Goal: Transaction & Acquisition: Purchase product/service

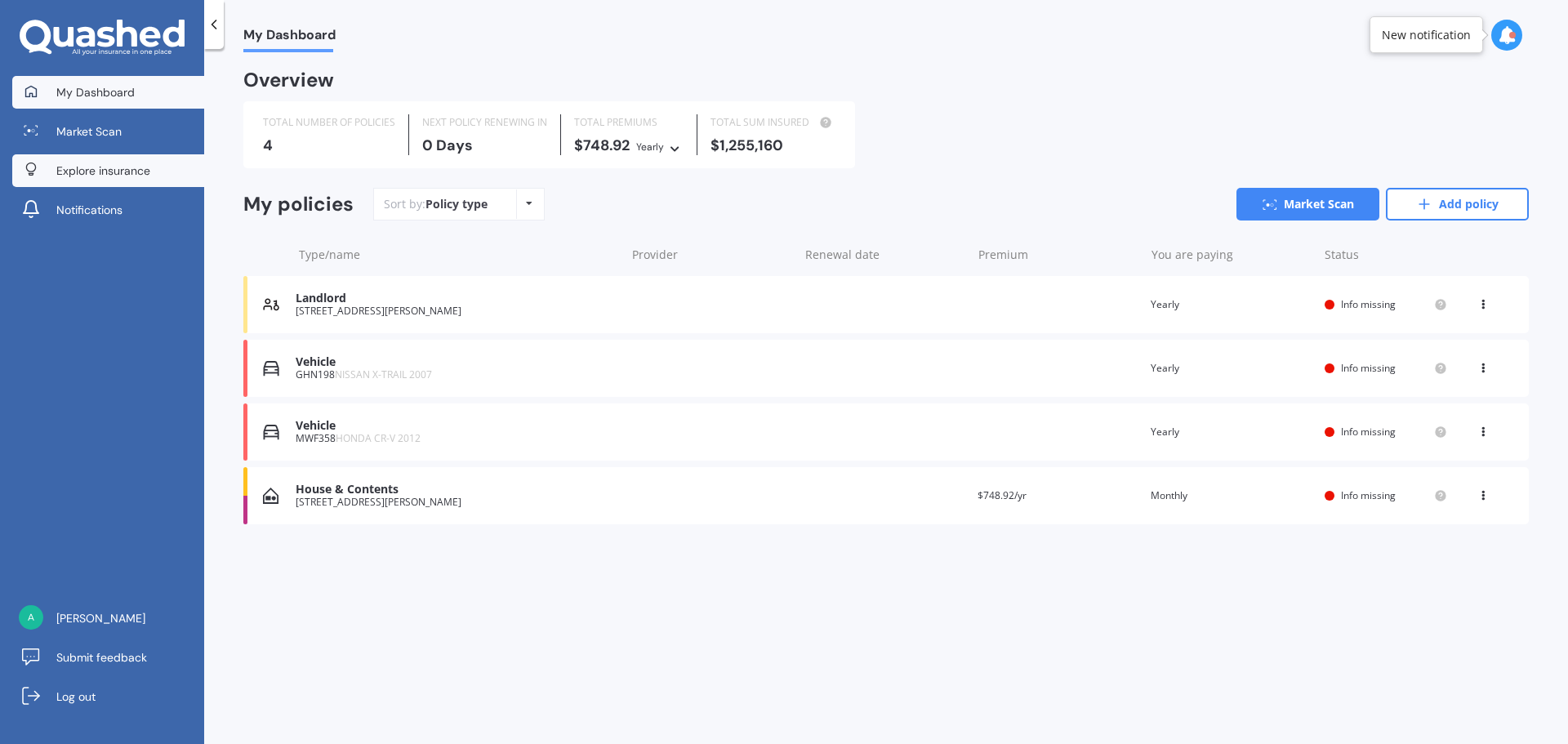
click at [61, 163] on span "Explore insurance" at bounding box center [103, 170] width 94 height 16
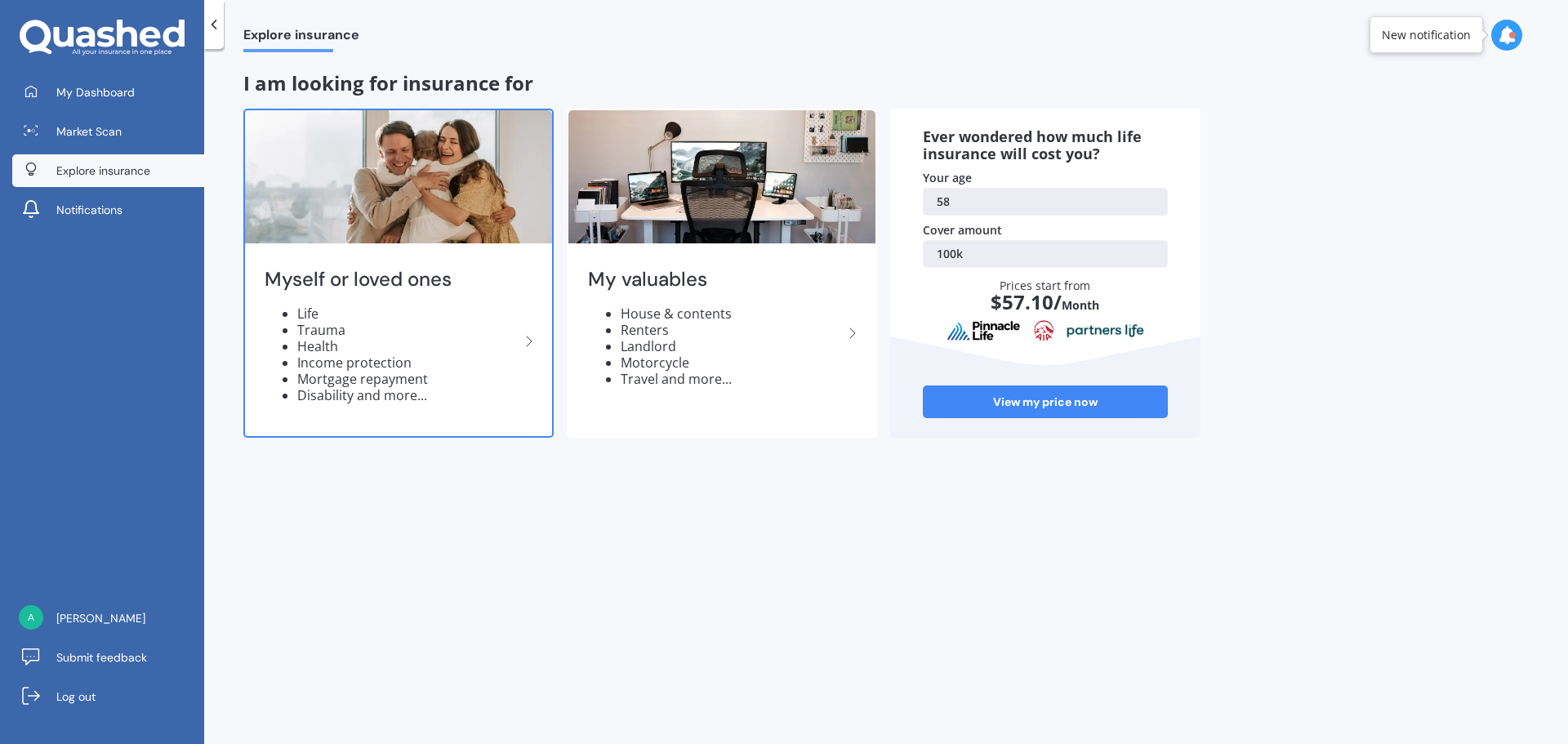
click at [306, 309] on li "Life" at bounding box center [408, 313] width 222 height 16
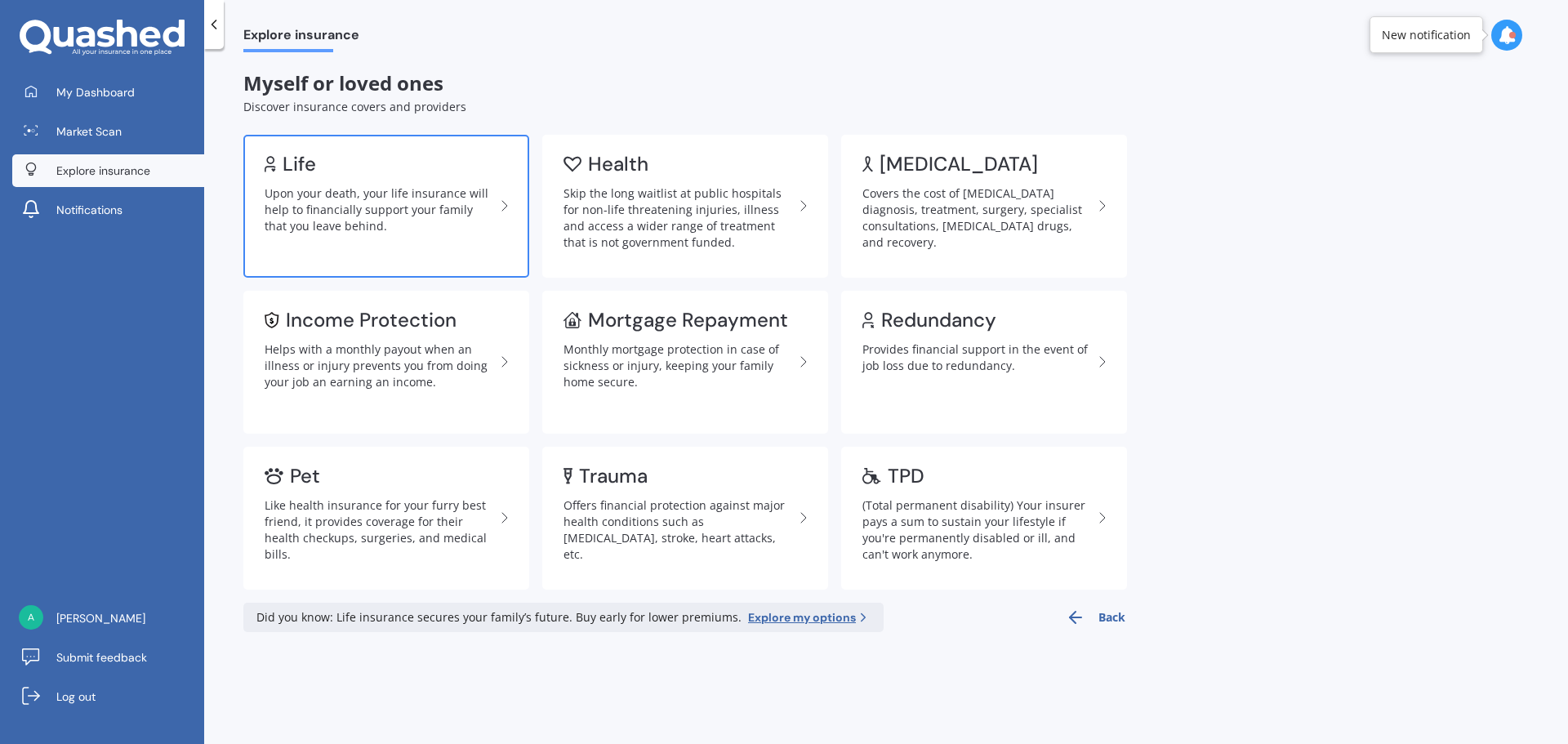
click at [319, 219] on div "Upon your death, your life insurance will help to financially support your fami…" at bounding box center [380, 209] width 230 height 49
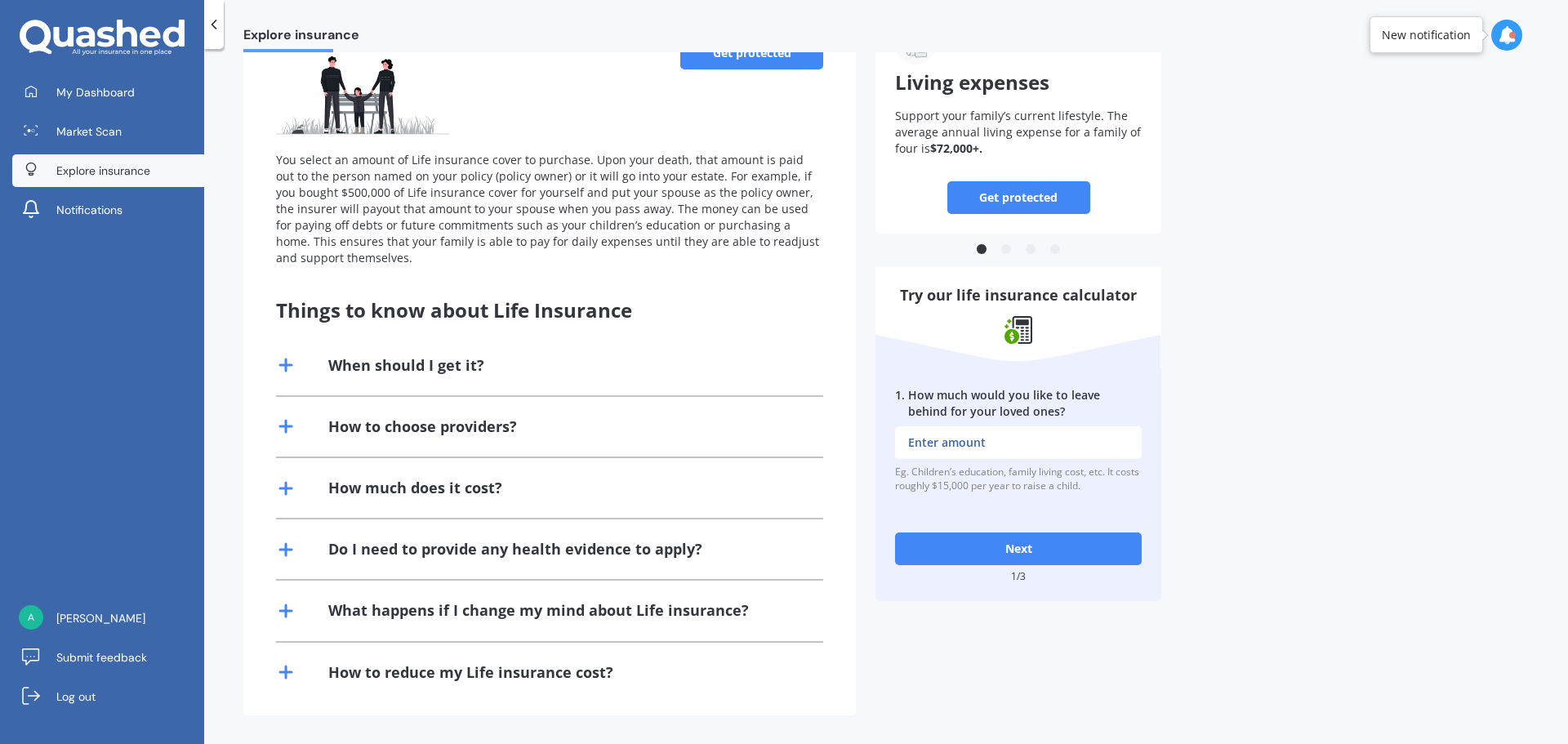
scroll to position [148, 0]
click at [970, 442] on input "1 . How much would you like to leave behind for your loved ones?" at bounding box center [1018, 442] width 247 height 32
type input "$50,000"
click at [1008, 553] on button "Next" at bounding box center [1018, 548] width 247 height 32
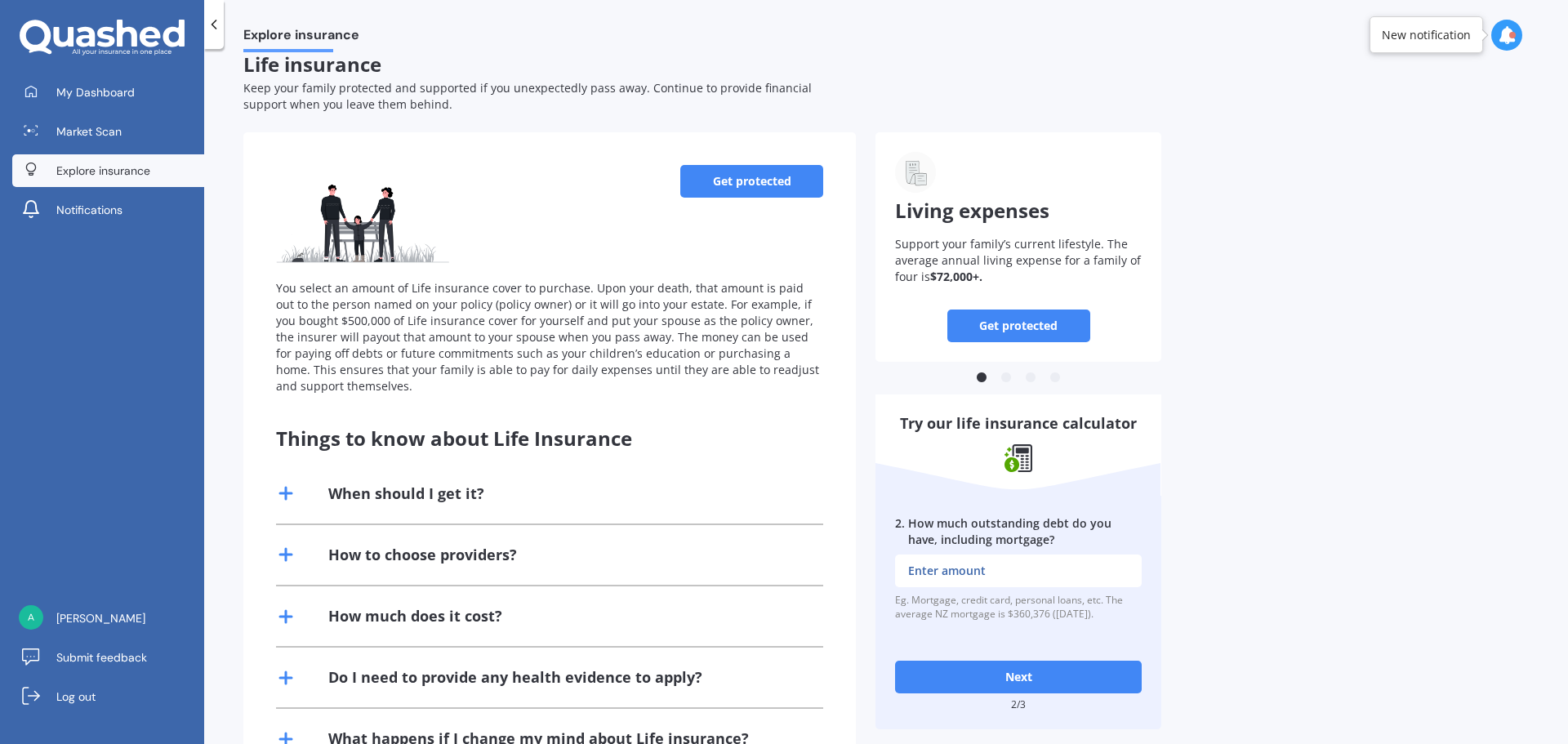
scroll to position [0, 0]
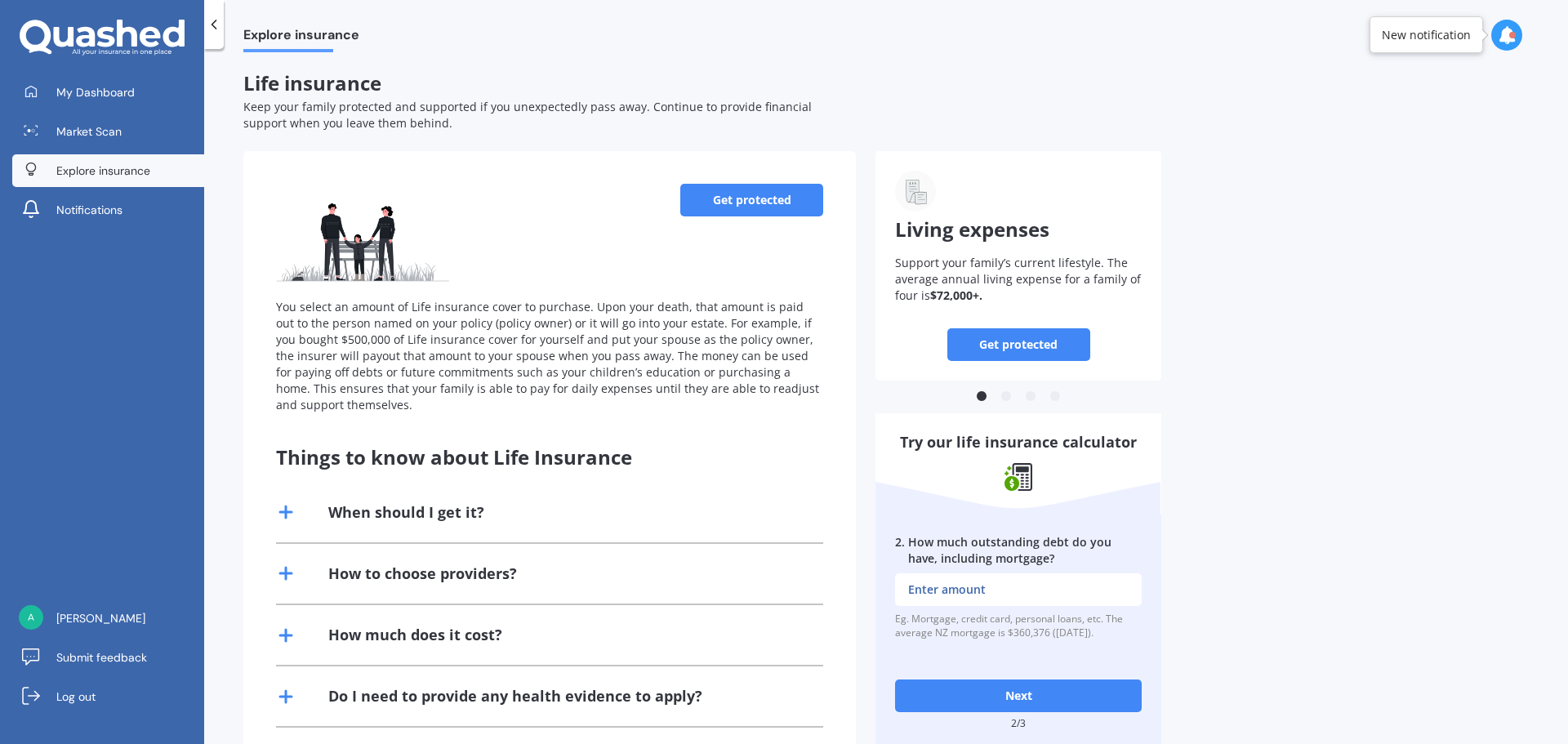
click at [732, 194] on link "Get protected" at bounding box center [752, 200] width 143 height 32
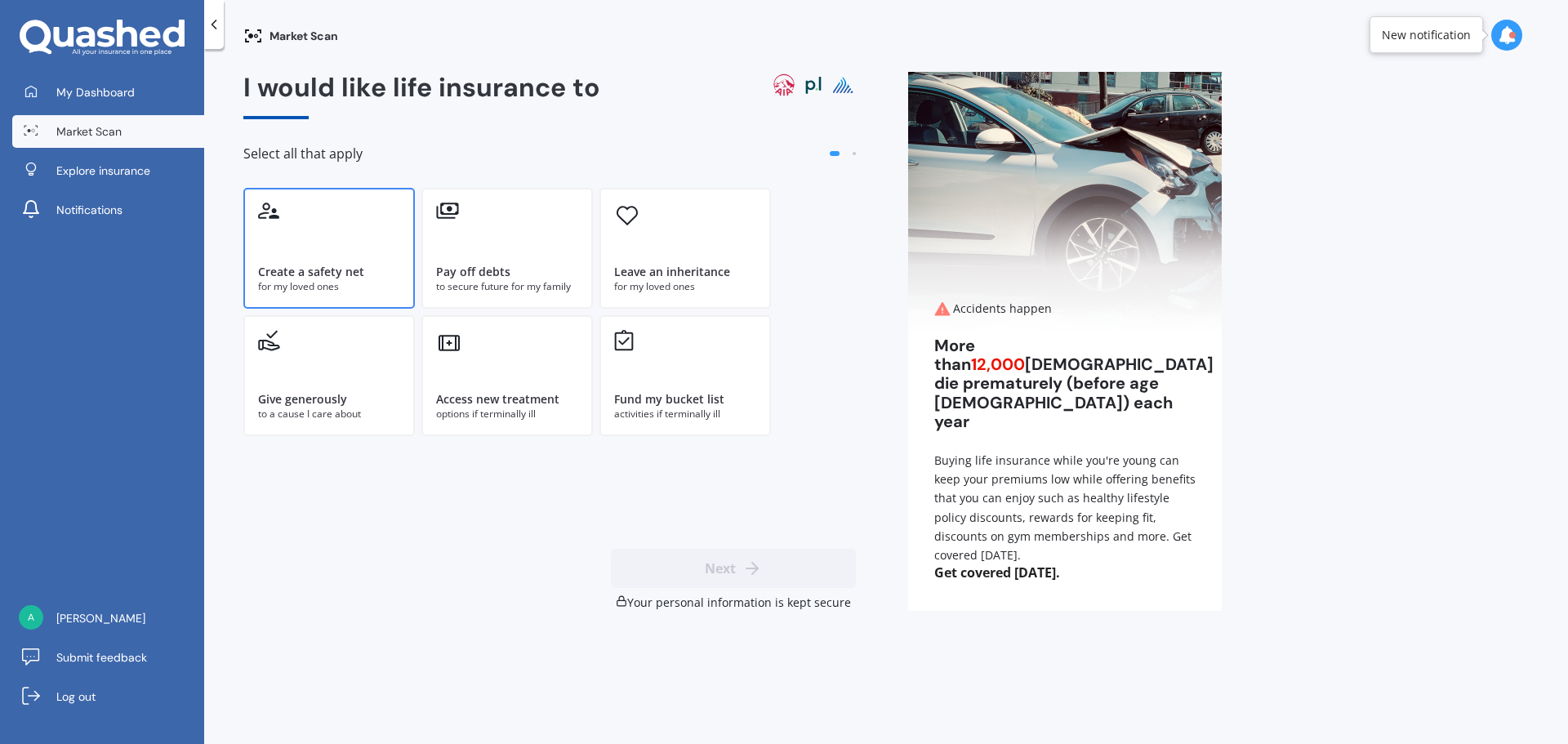
click at [317, 280] on div "for my loved ones" at bounding box center [328, 286] width 142 height 15
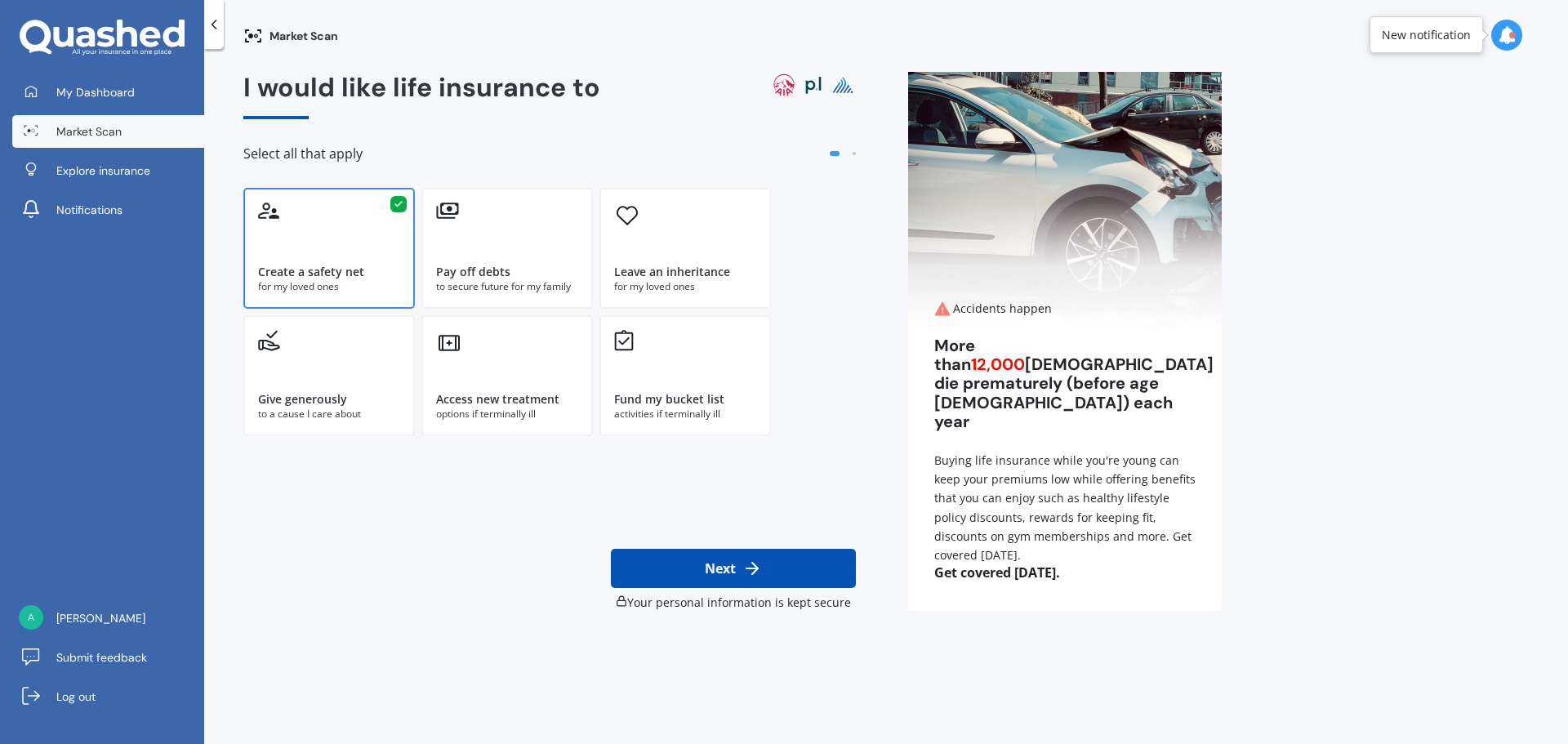
click at [736, 571] on button "Next" at bounding box center [733, 568] width 245 height 39
select select "23"
select select "11"
select select "1966"
select select "Working less than 20 hours a week or unemployed"
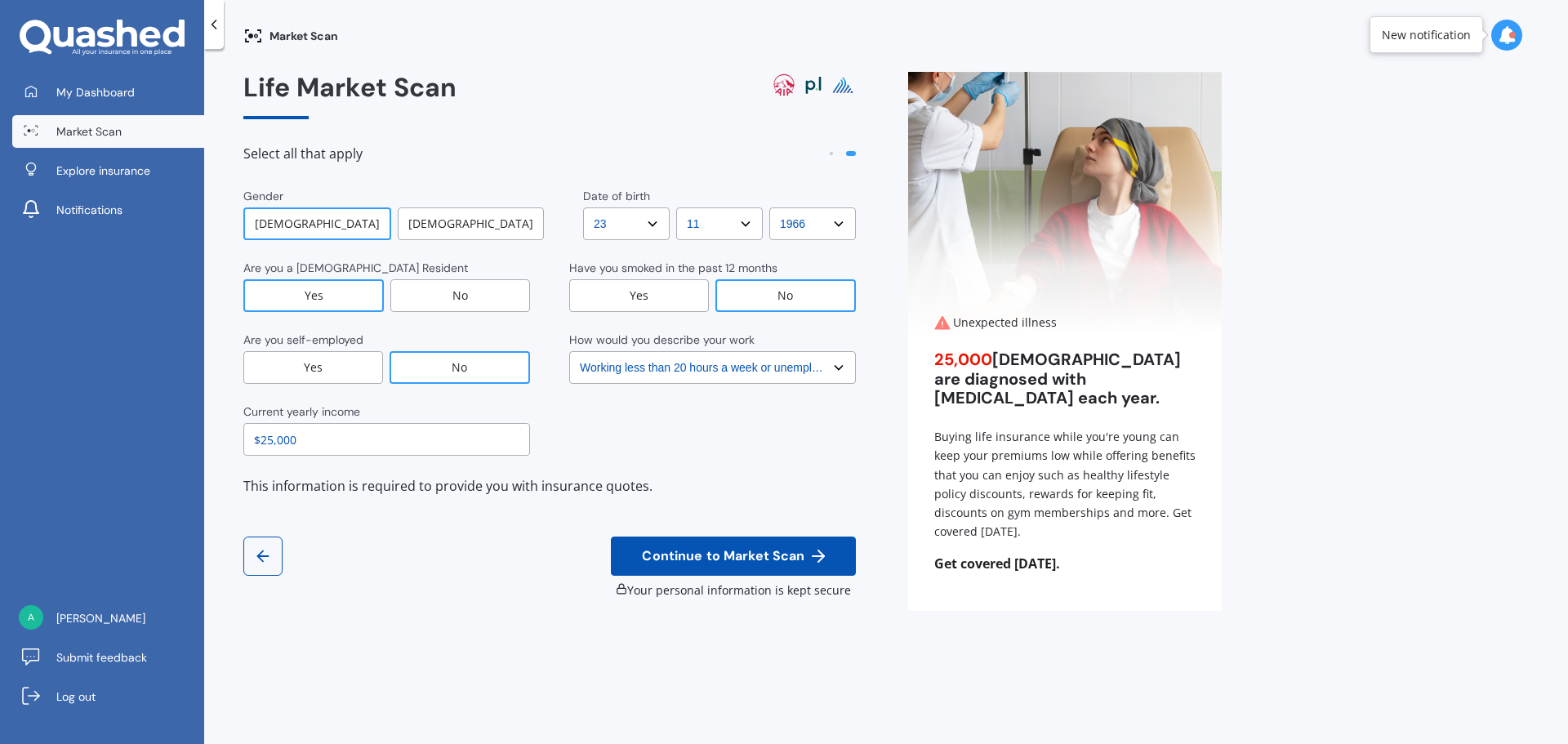
click at [479, 218] on div "Female" at bounding box center [470, 224] width 146 height 32
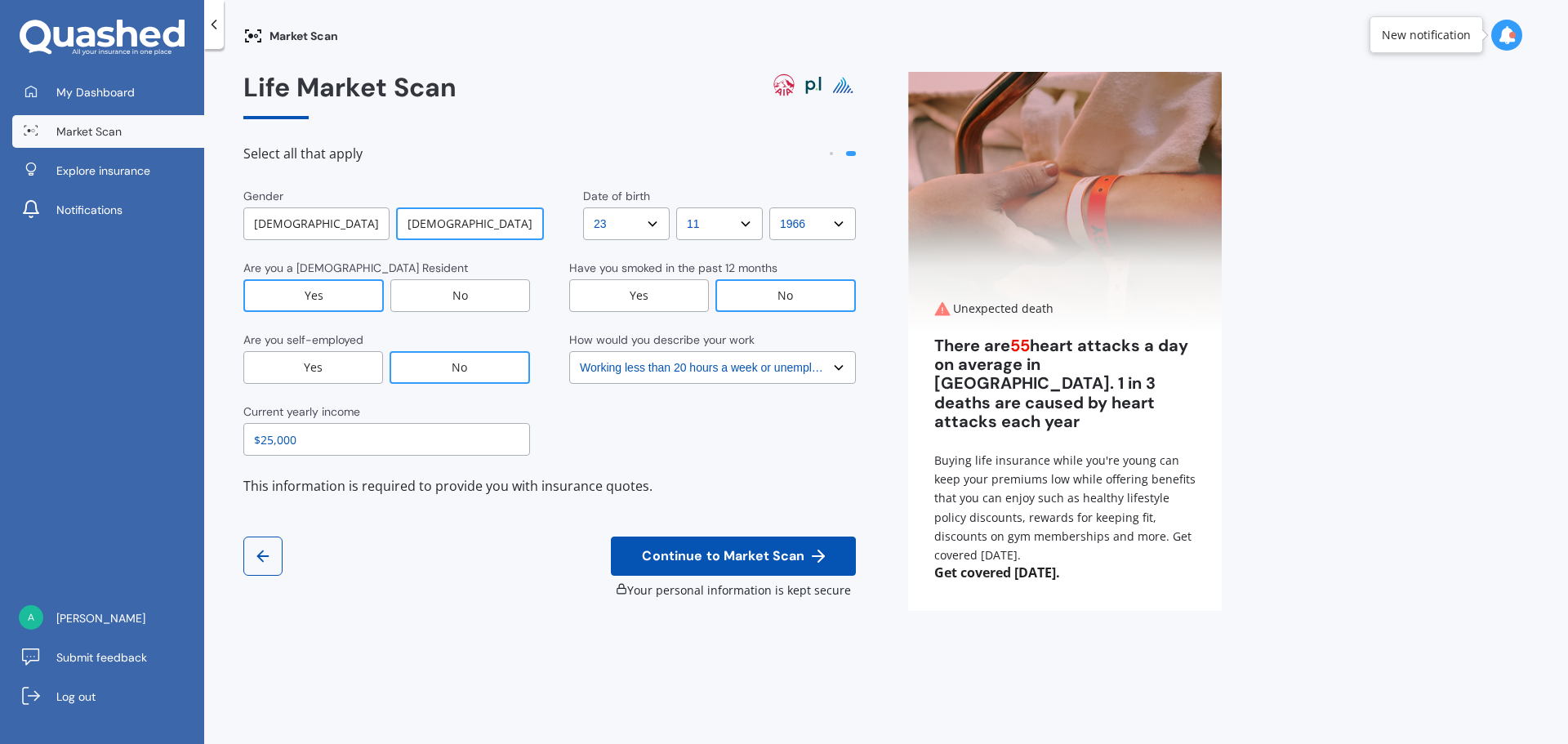
click at [359, 213] on div "Male" at bounding box center [316, 224] width 146 height 32
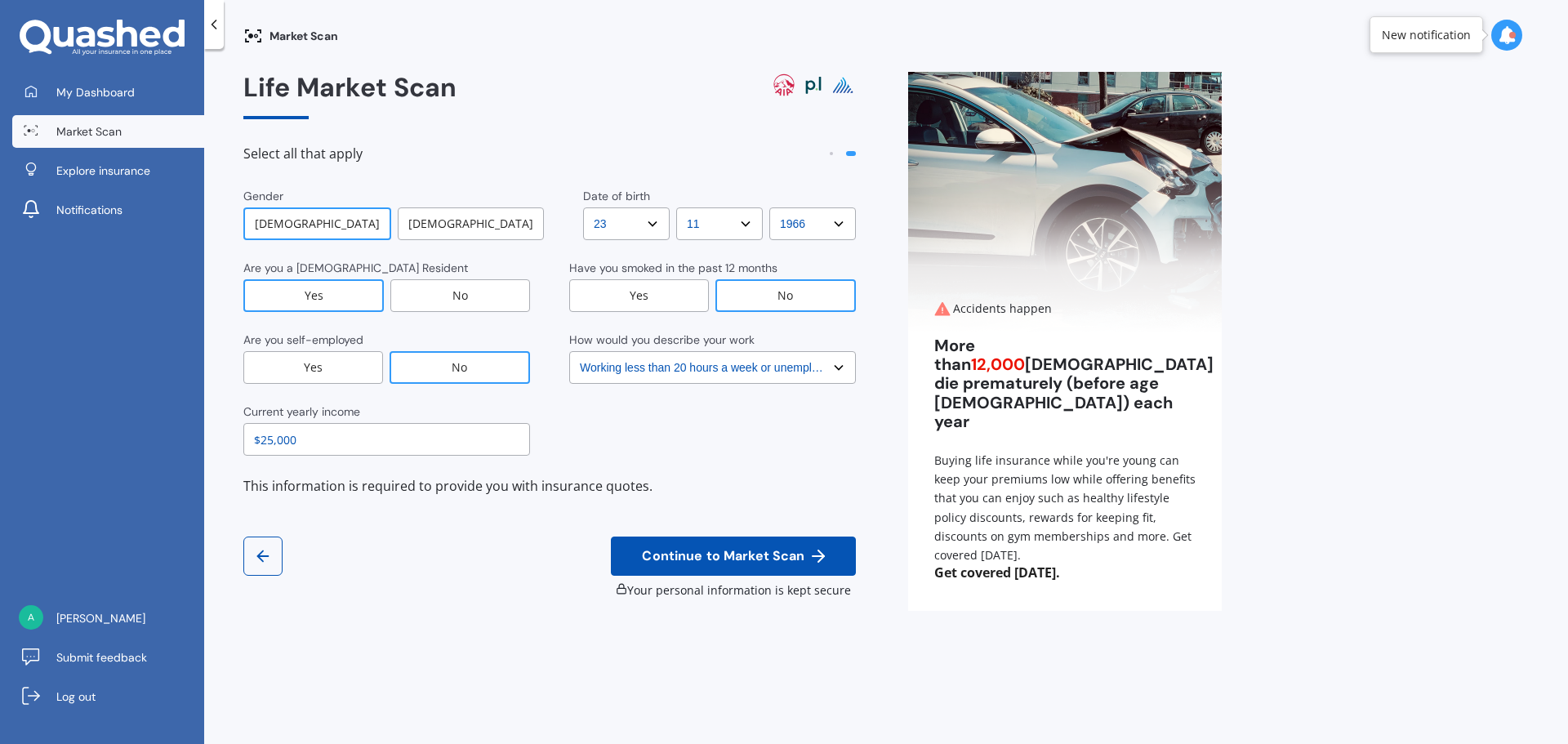
click at [675, 554] on span "Continue to Market Scan" at bounding box center [723, 556] width 169 height 15
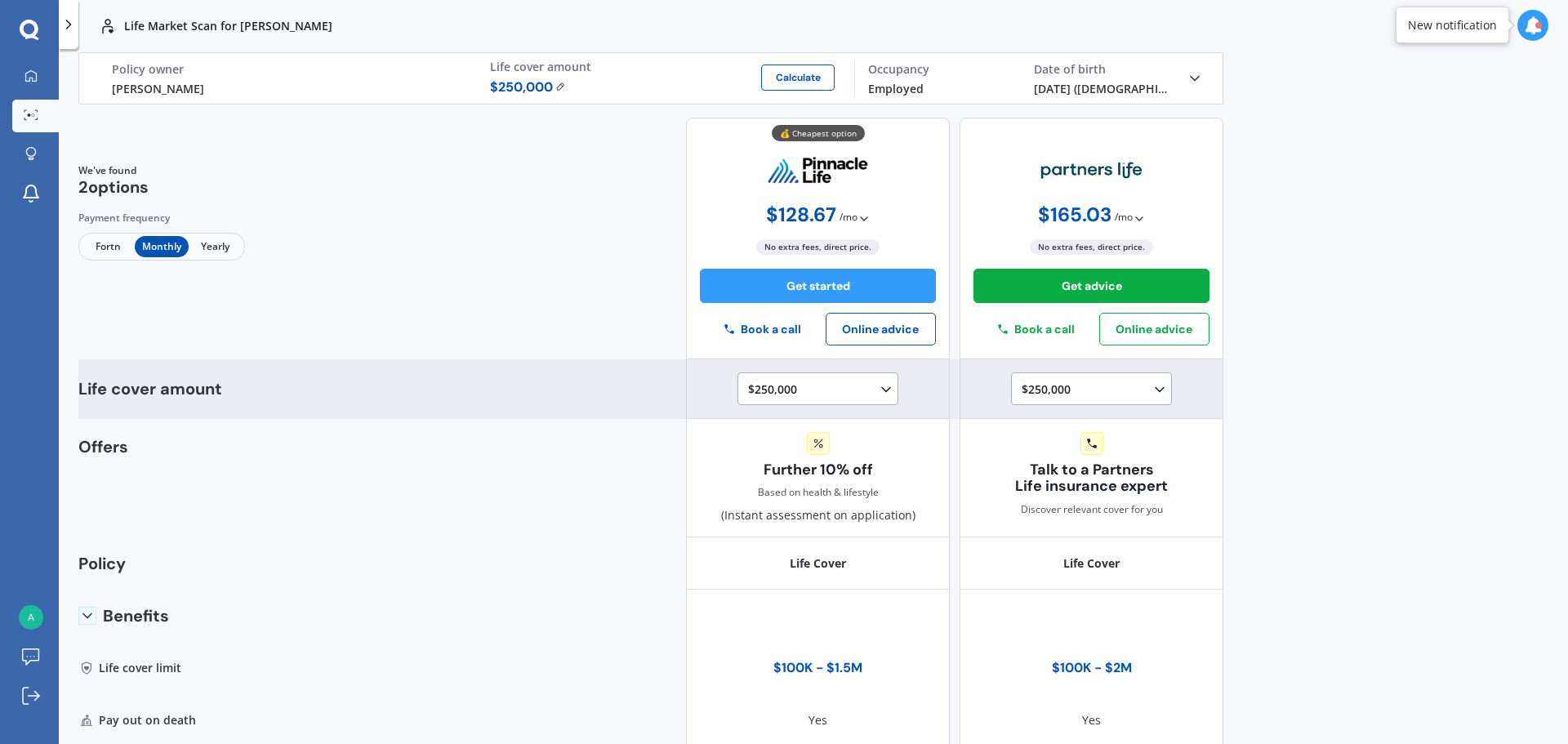
click at [882, 388] on polyline at bounding box center [886, 389] width 9 height 4
click at [822, 421] on div "$100,000" at bounding box center [821, 421] width 144 height 29
